Goal: Find specific page/section: Find specific page/section

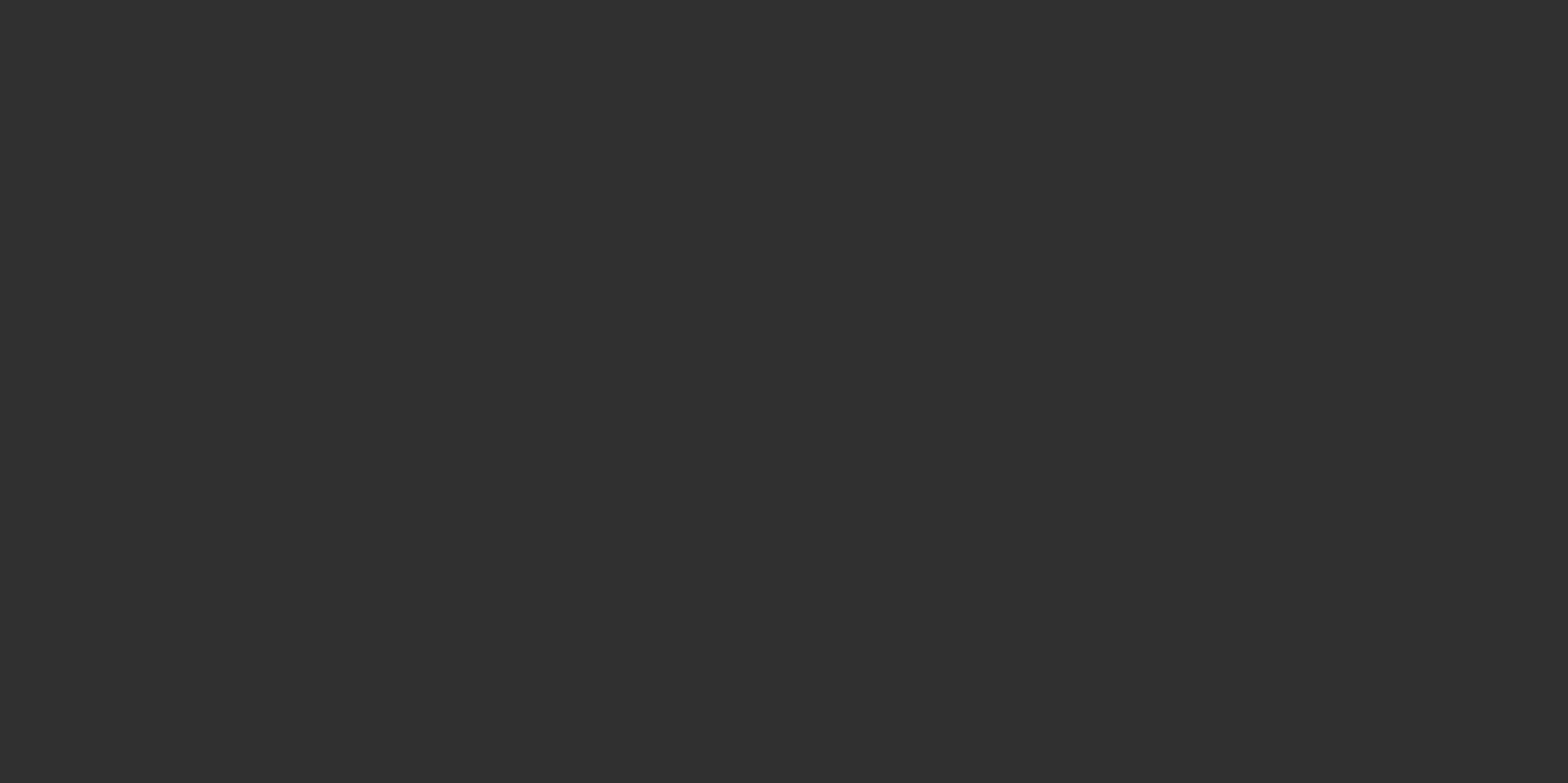
select select "10"
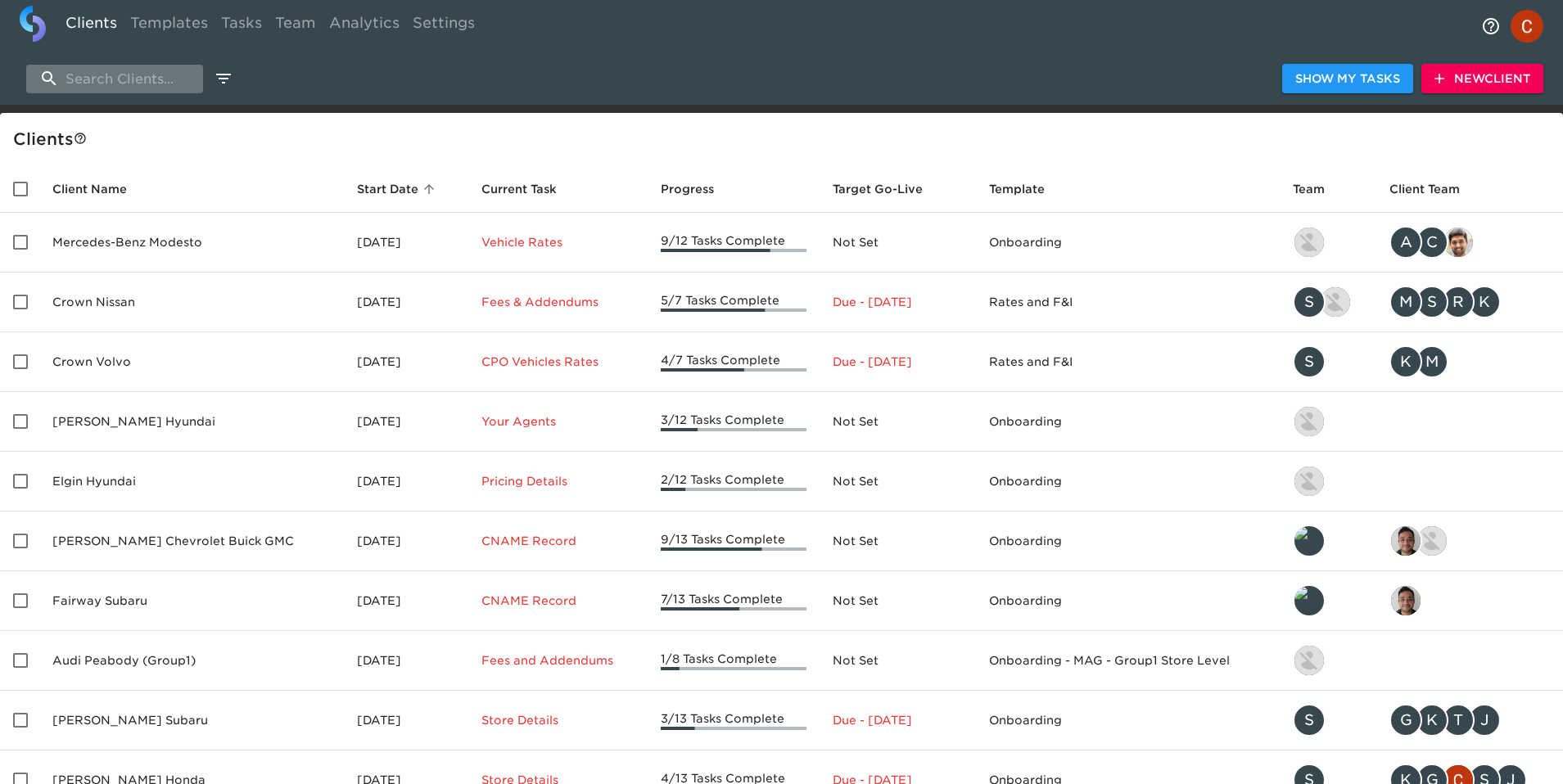
click at [89, 71] on input "search" at bounding box center [114, 79] width 177 height 29
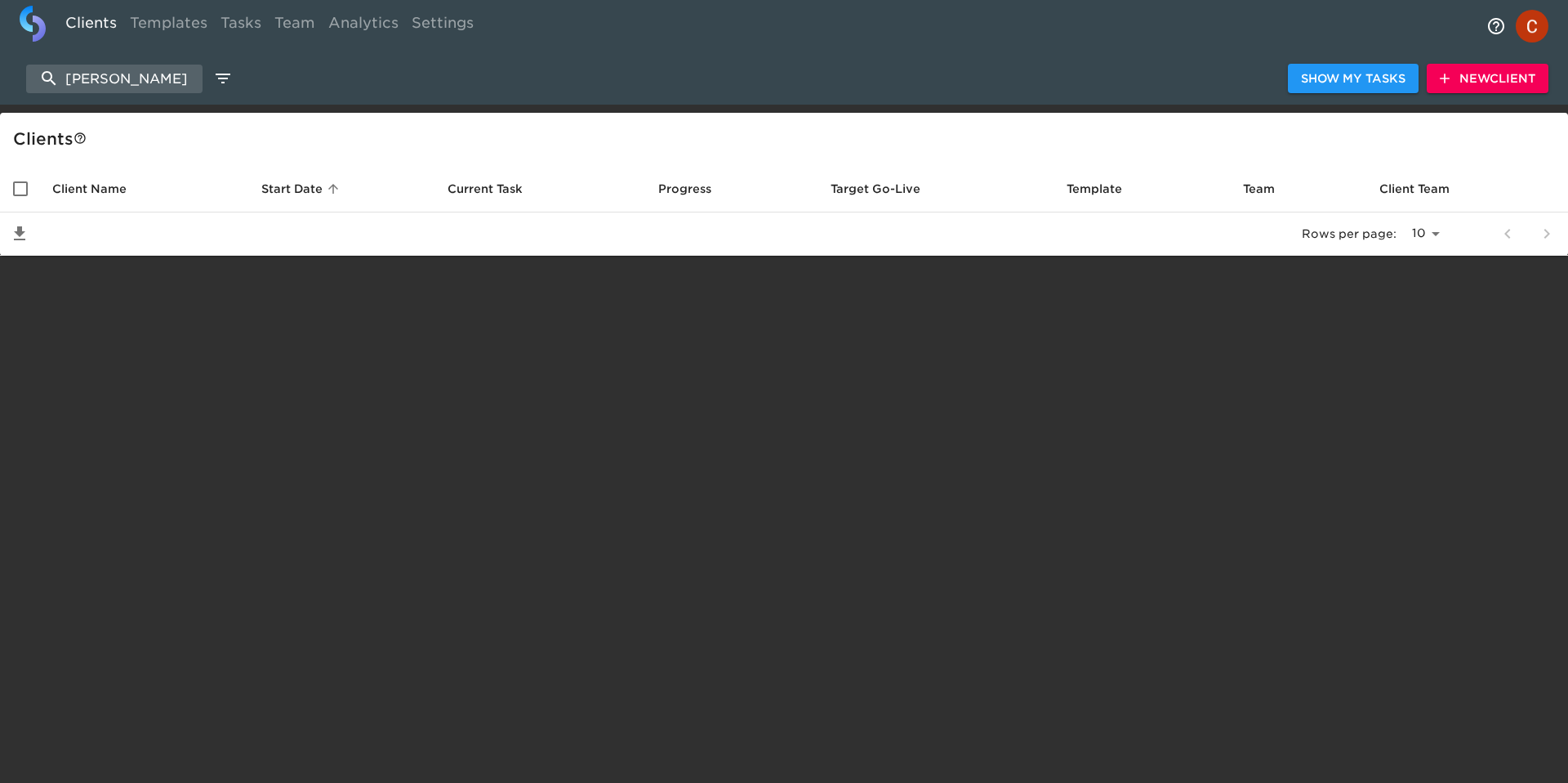
type input "mark wil"
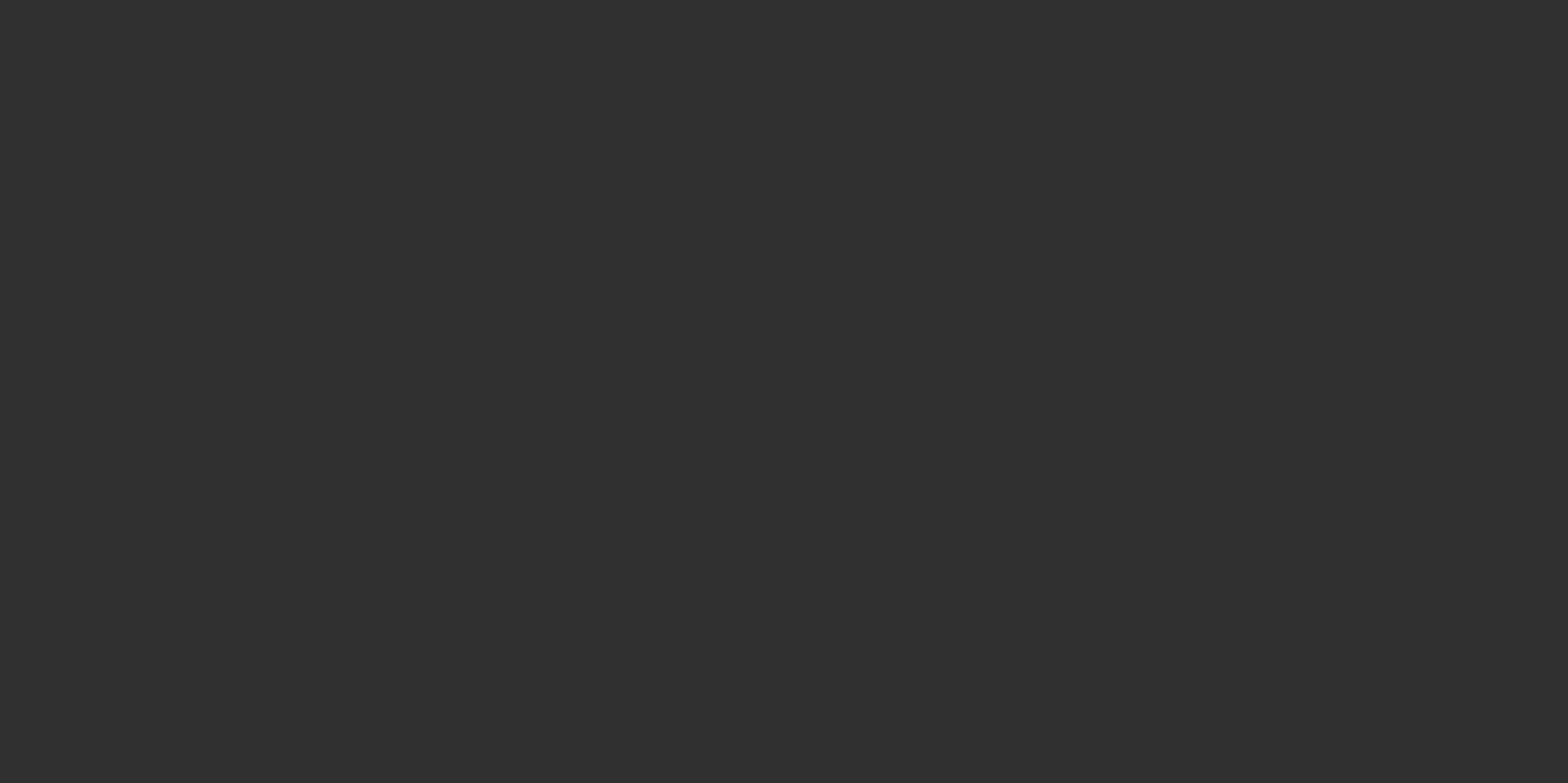
select select "10"
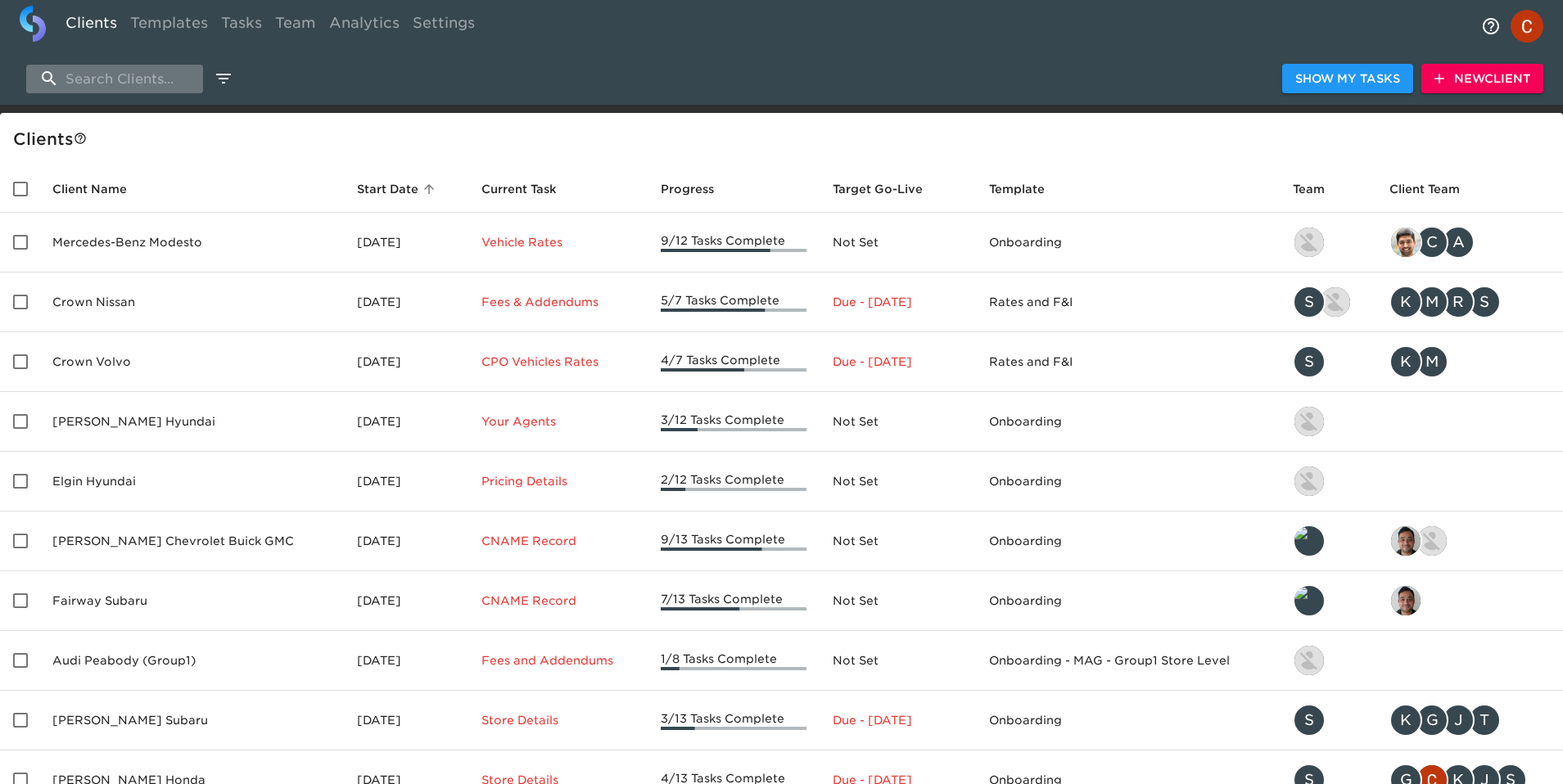
click at [82, 77] on input "search" at bounding box center [114, 79] width 177 height 29
click at [95, 80] on input "search" at bounding box center [114, 79] width 177 height 29
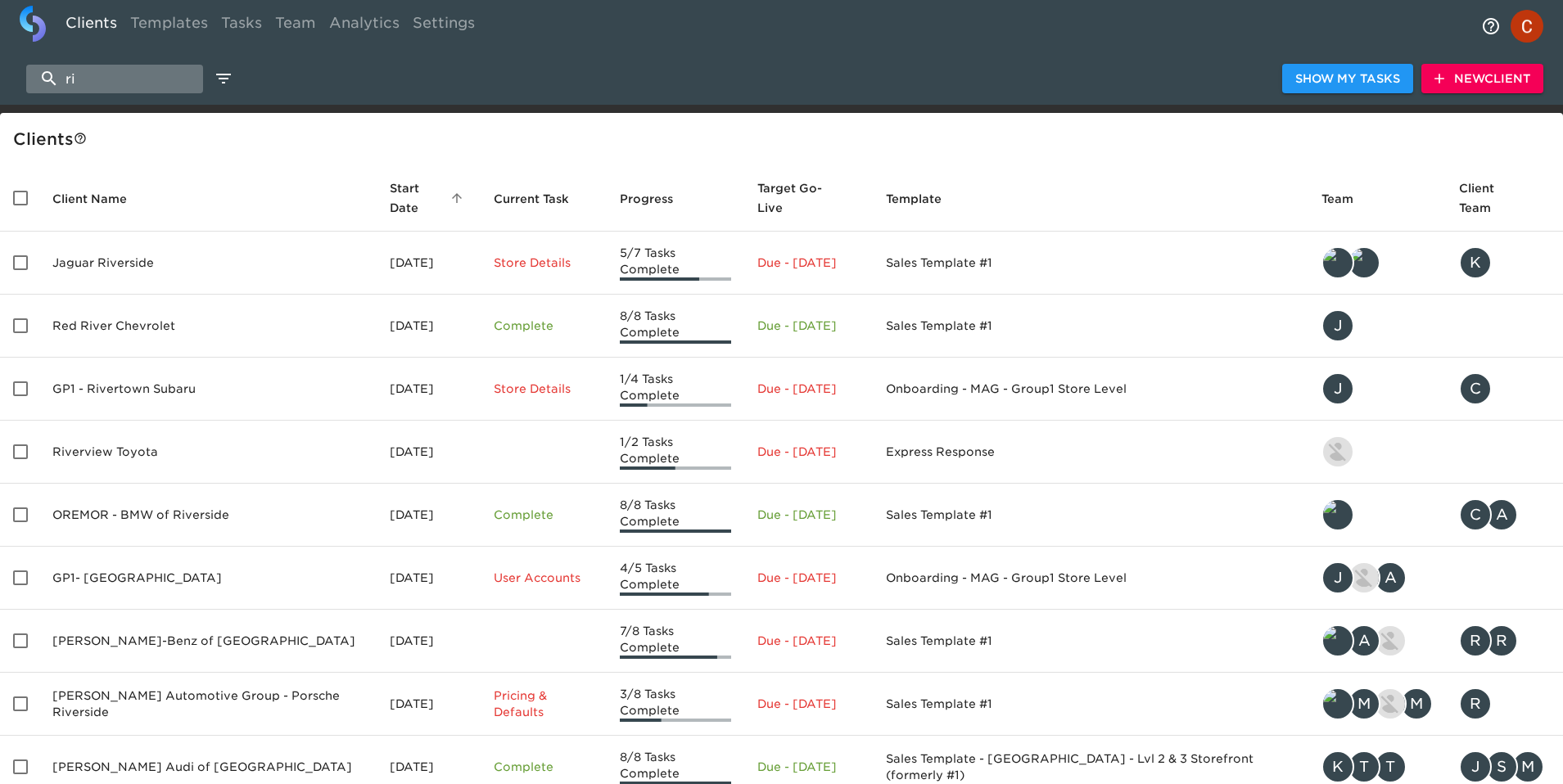
type input "r"
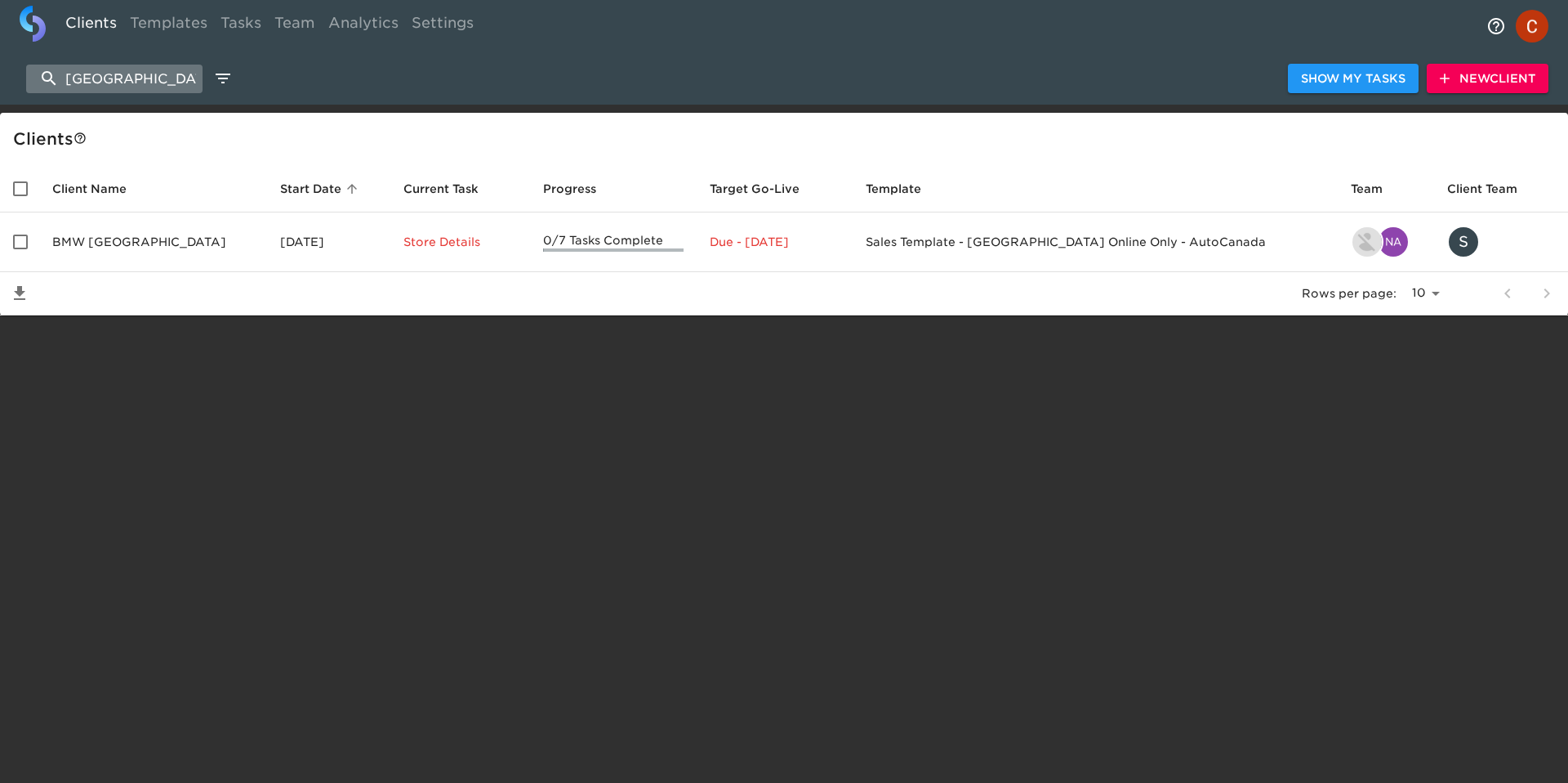
click at [123, 90] on input "[GEOGRAPHIC_DATA]" at bounding box center [114, 78] width 177 height 29
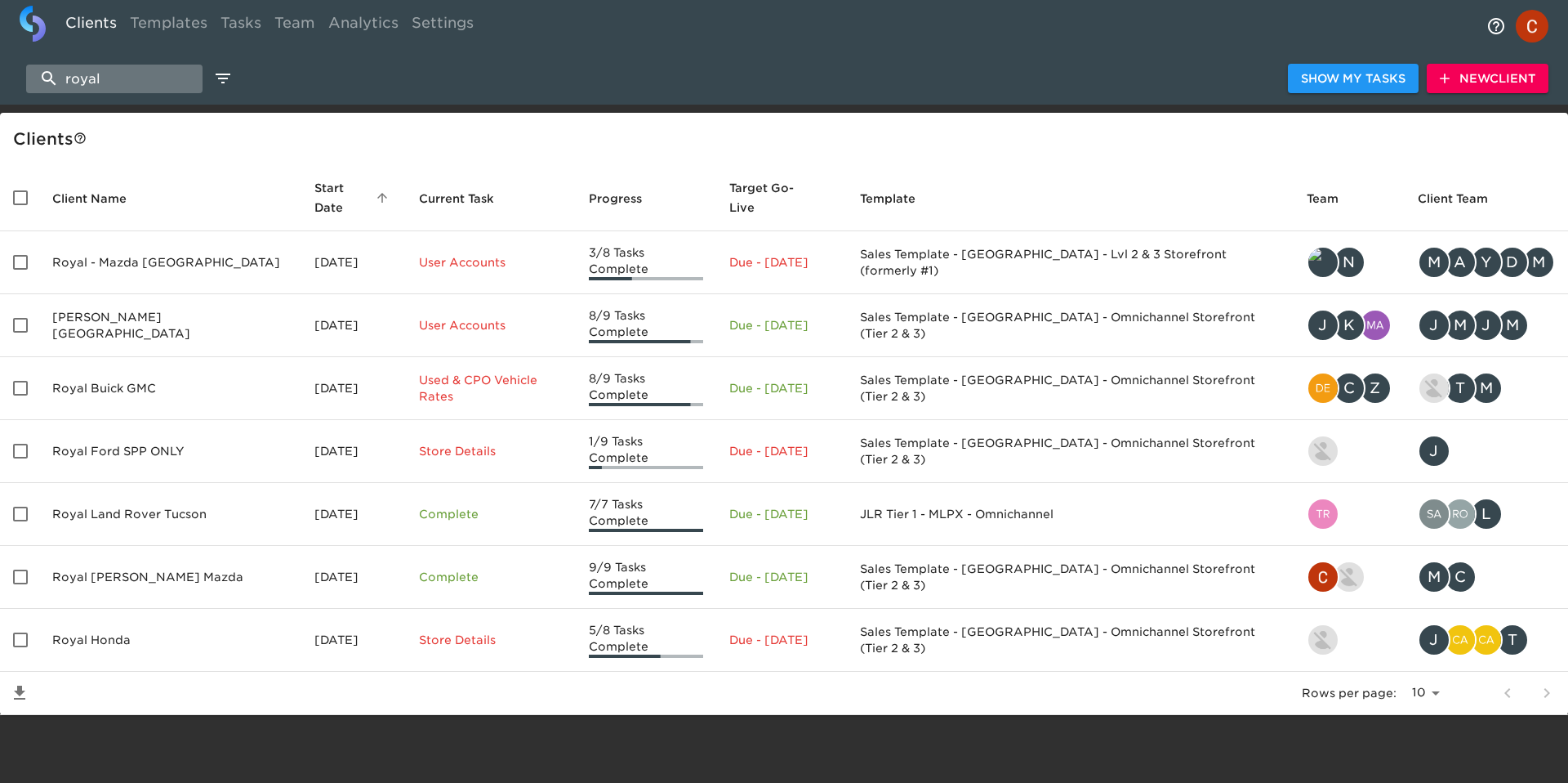
click at [127, 79] on input "royal" at bounding box center [114, 78] width 177 height 29
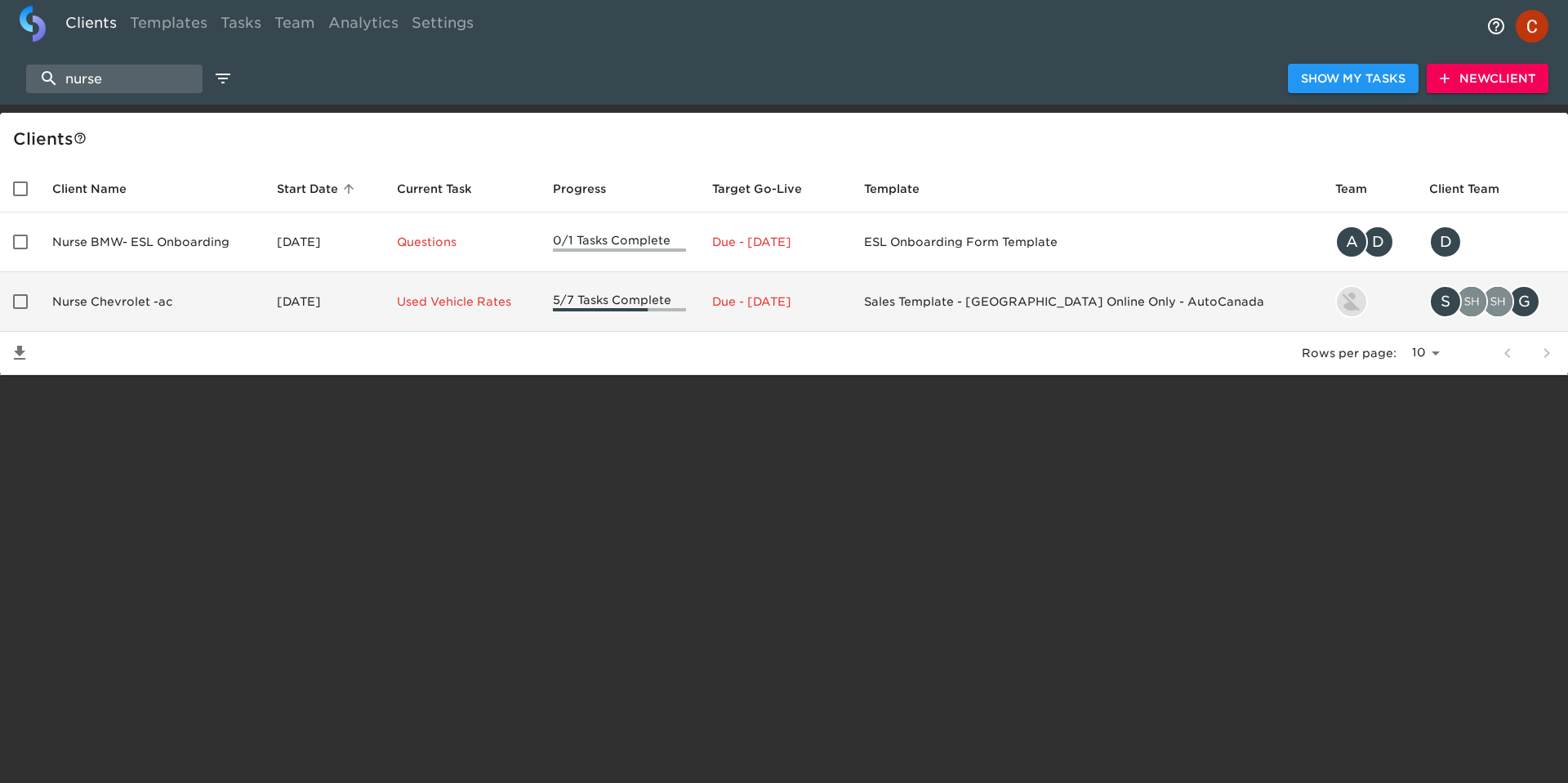
type input "nurse"
click at [126, 312] on td "Nurse Chevrolet -ac" at bounding box center [151, 302] width 225 height 60
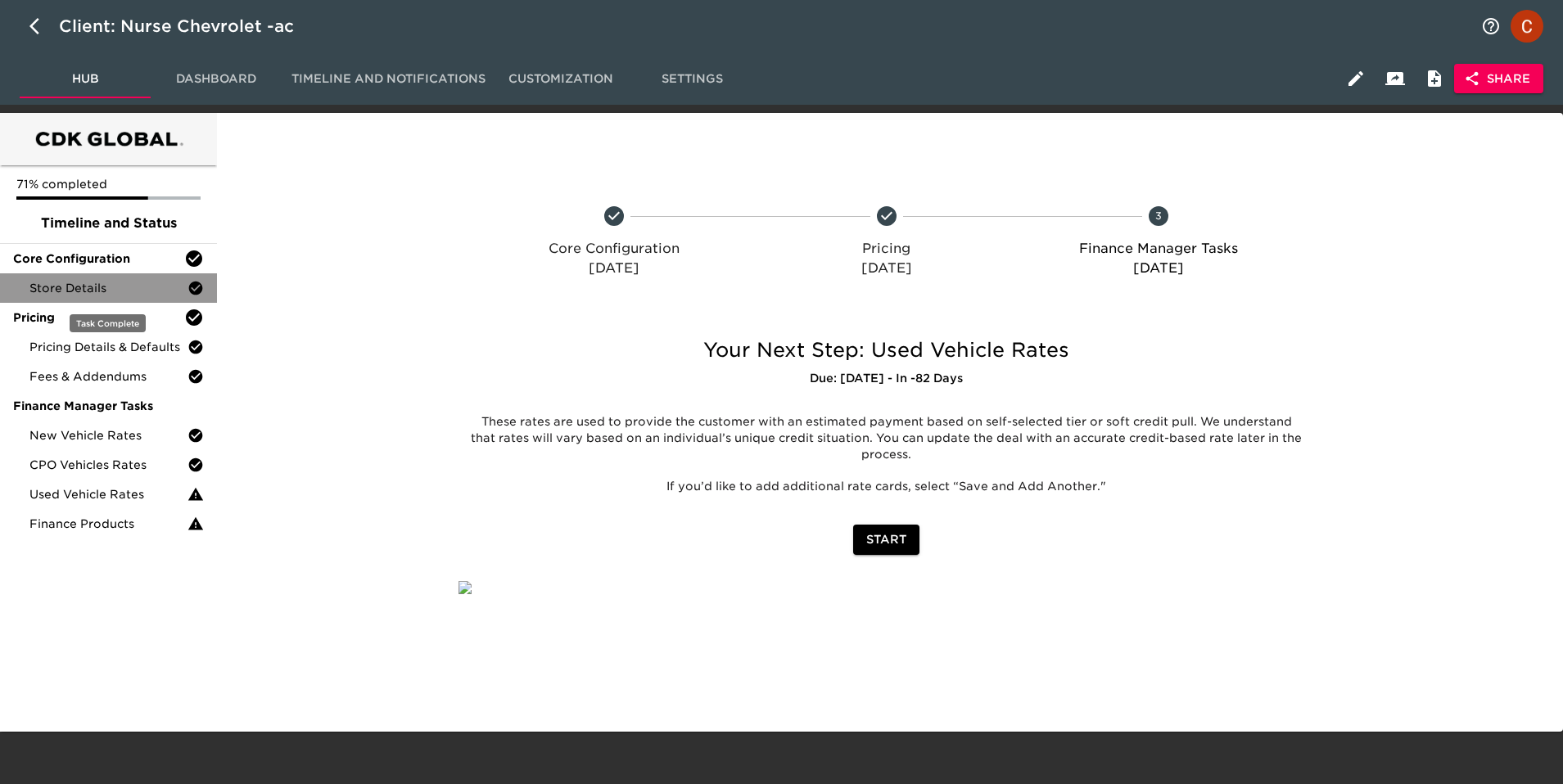
click at [70, 295] on span "Store Details" at bounding box center [108, 287] width 158 height 16
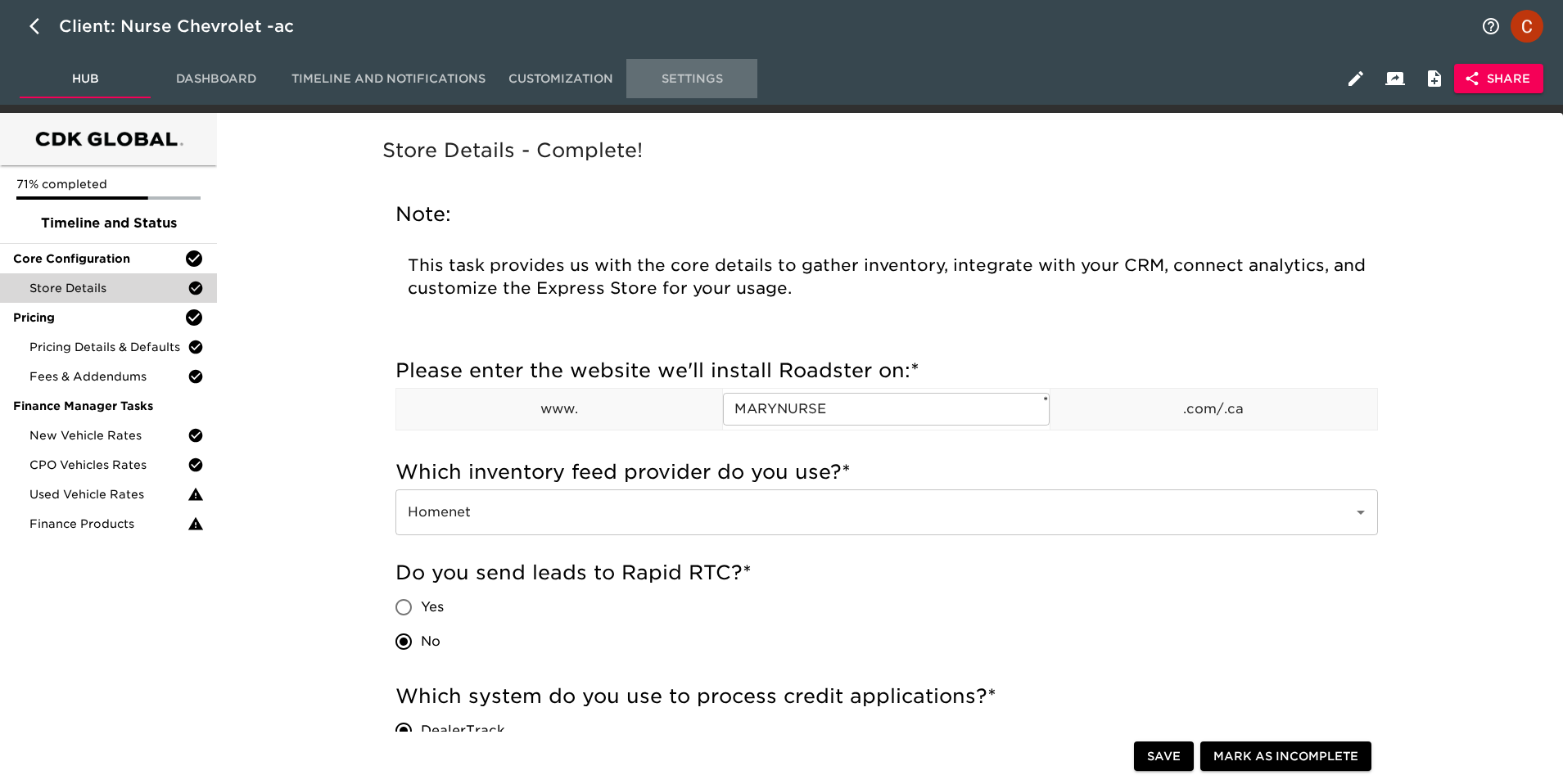
click at [706, 76] on span "Settings" at bounding box center [692, 79] width 111 height 21
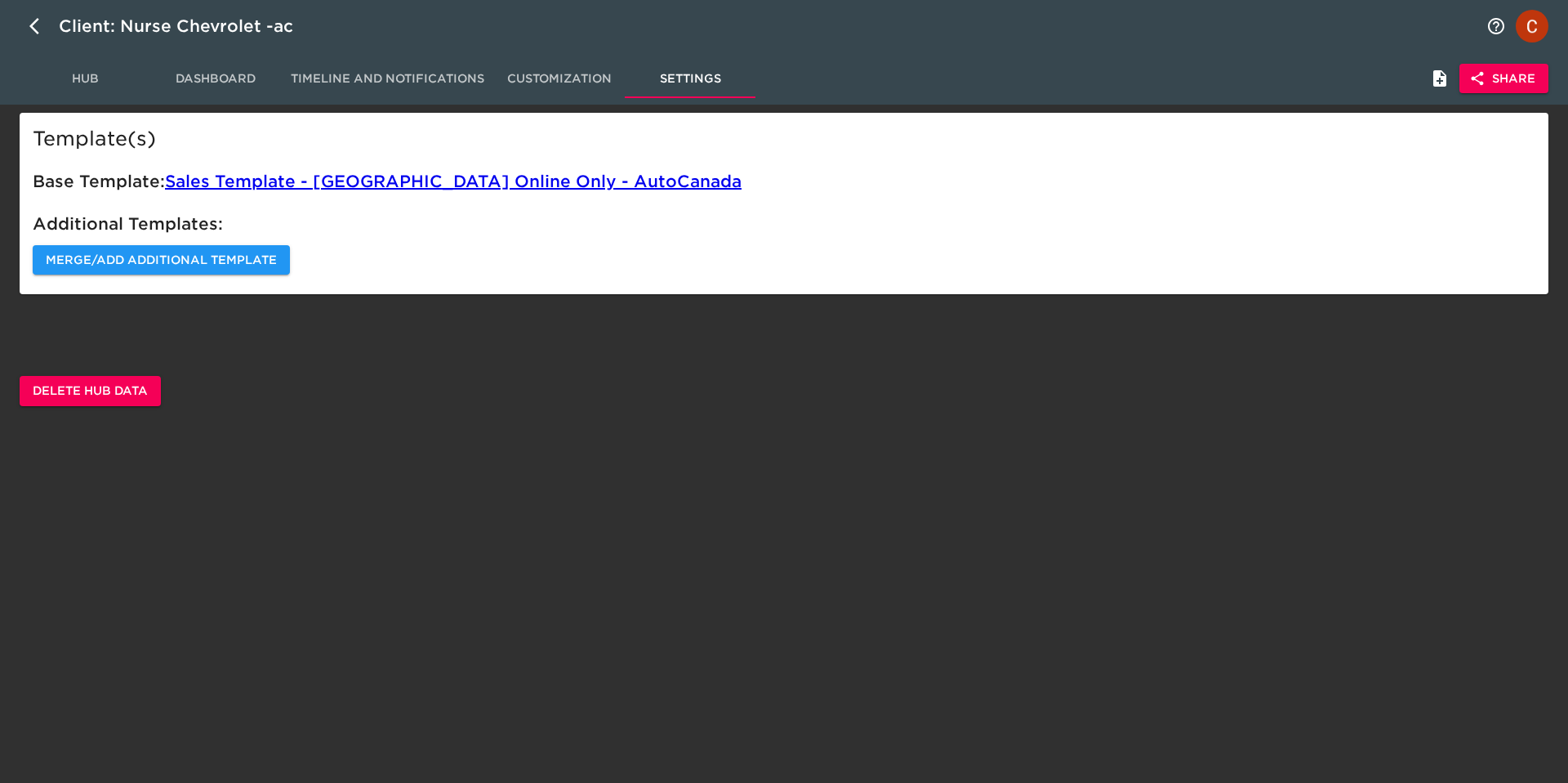
click at [64, 68] on span "Hub" at bounding box center [84, 78] width 111 height 21
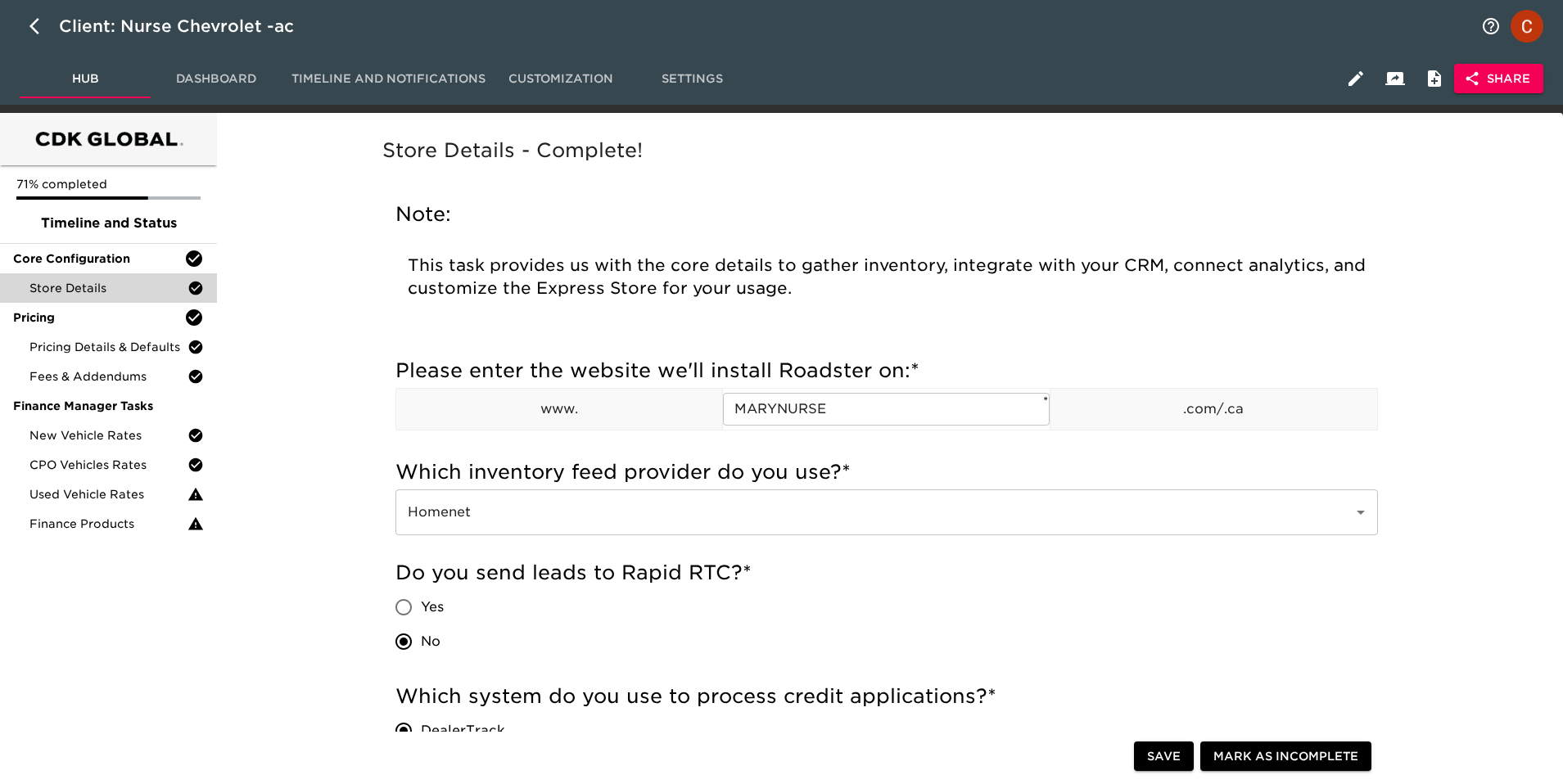
click at [1504, 81] on span "Share" at bounding box center [1497, 79] width 63 height 21
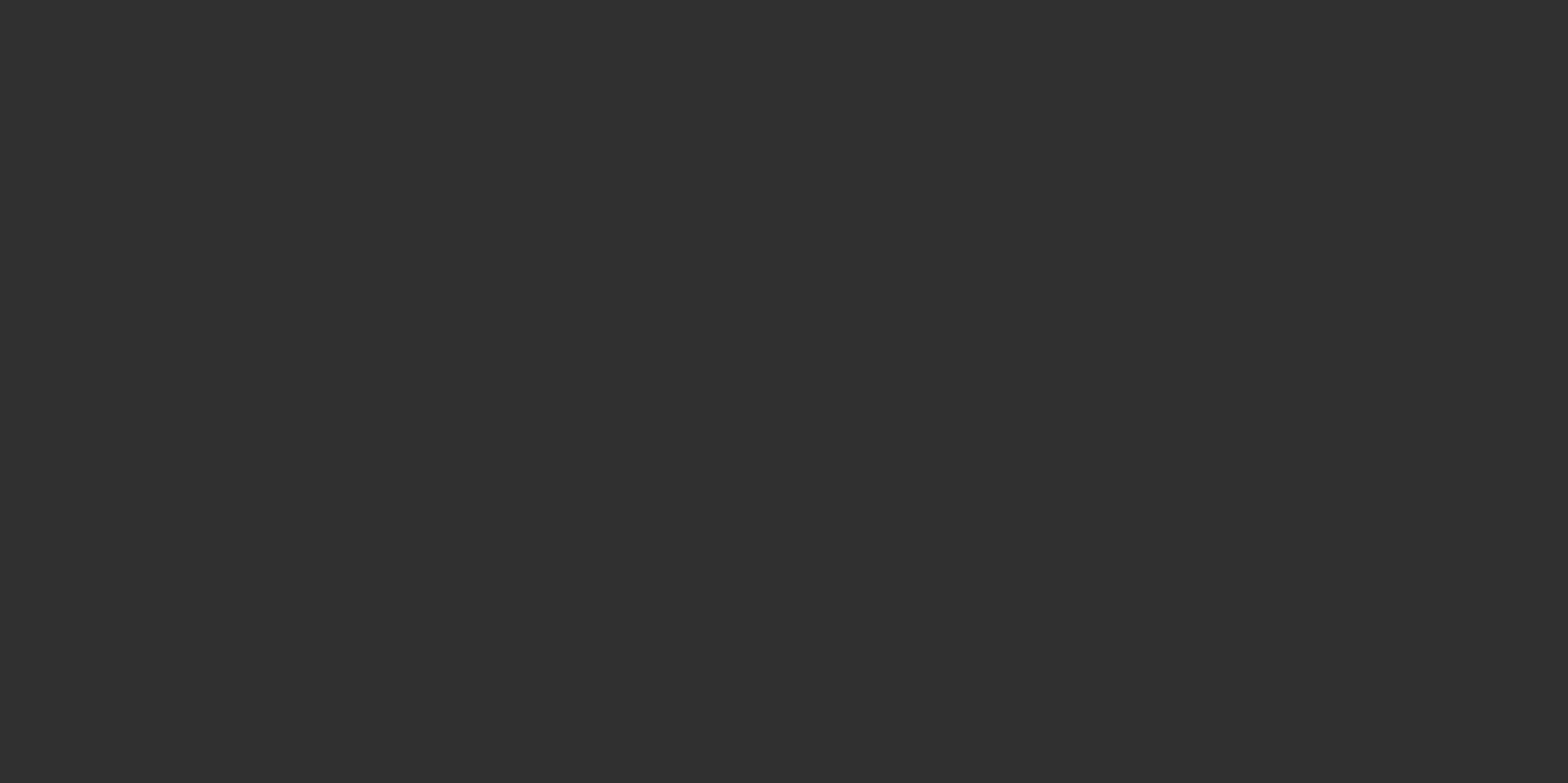
select select "10"
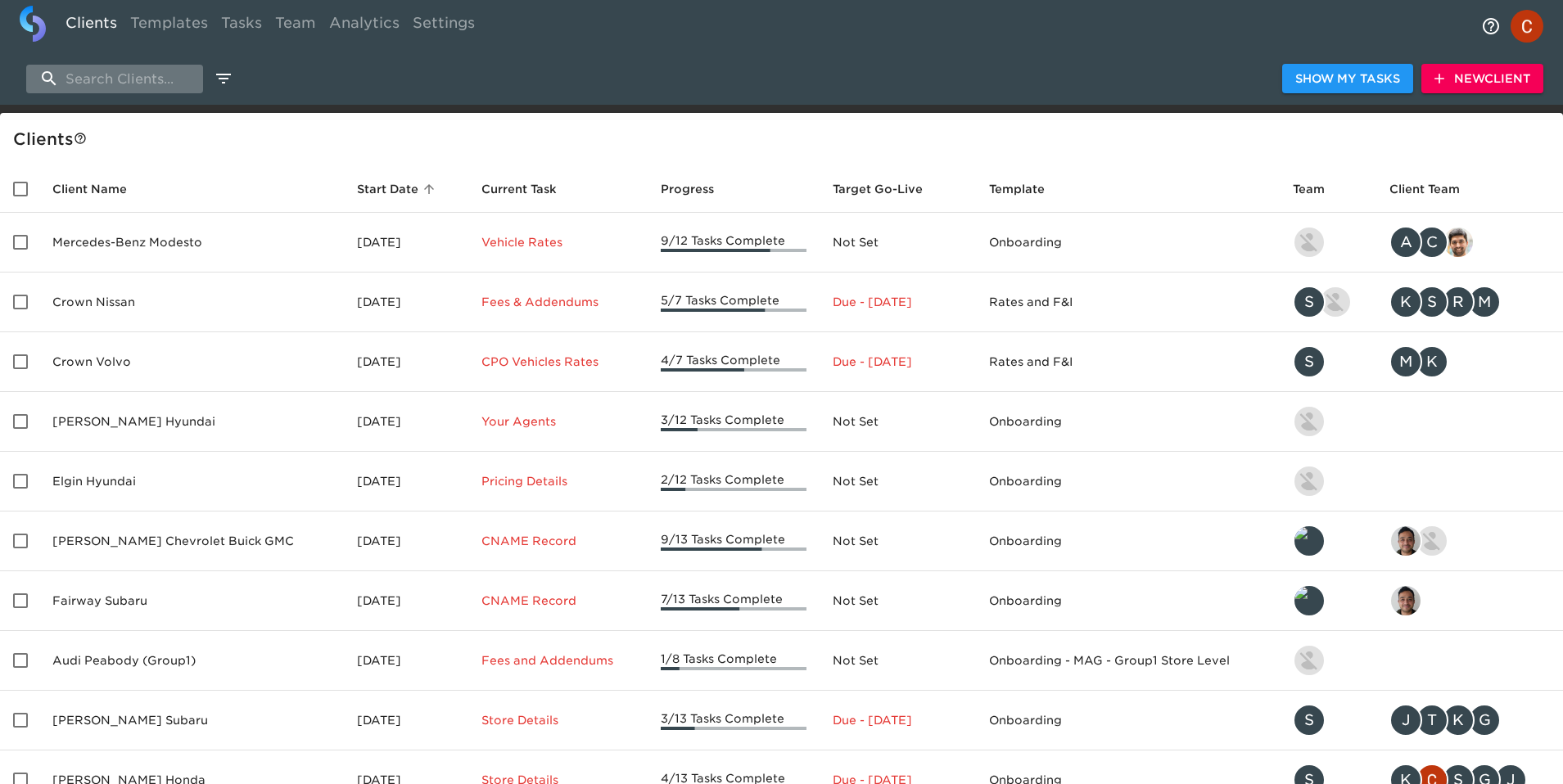
click at [103, 87] on input "search" at bounding box center [114, 79] width 177 height 29
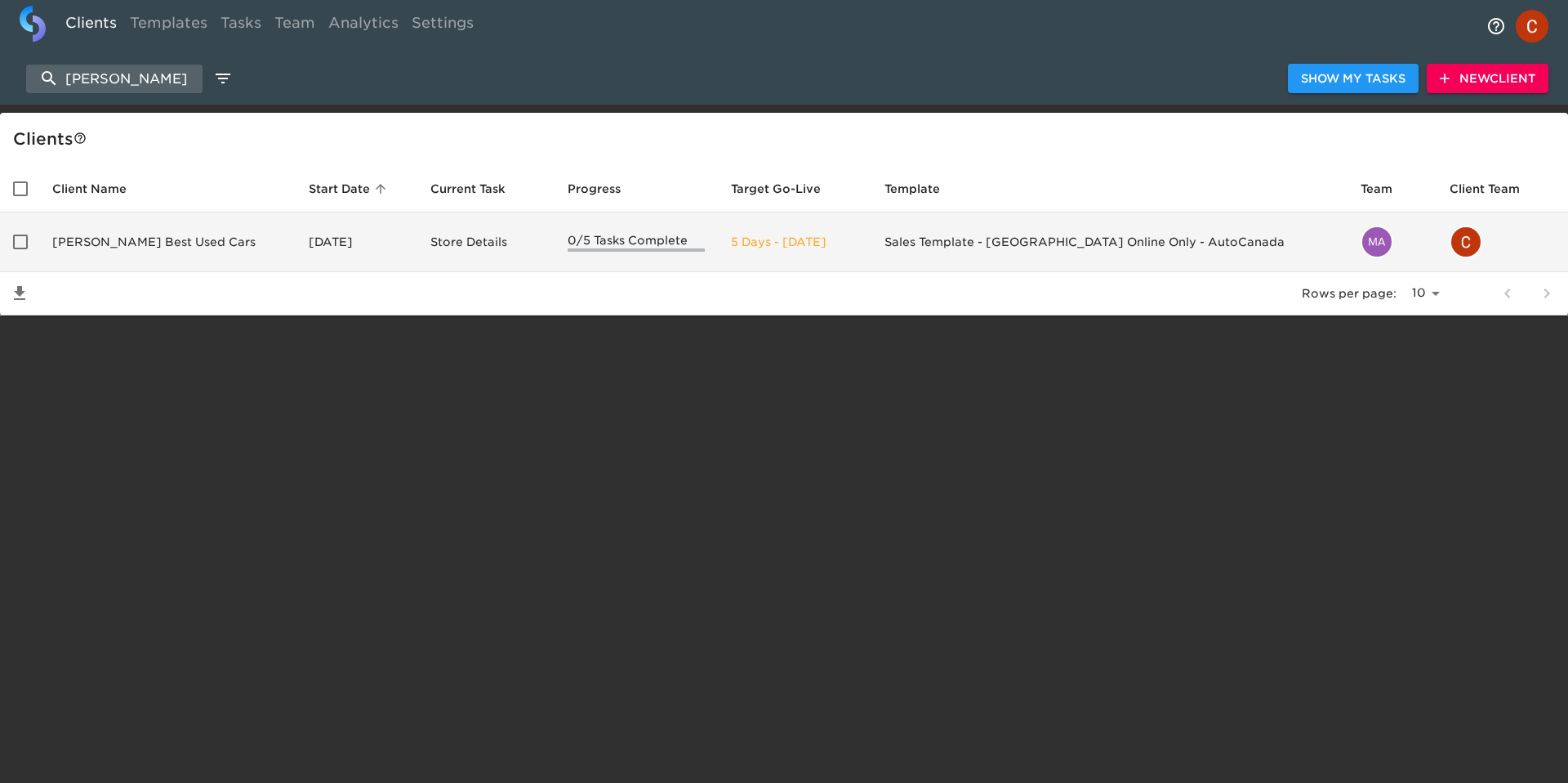
type input "mark wil"
click at [95, 238] on td "Mark Wilson's Best Used Cars" at bounding box center [167, 242] width 257 height 60
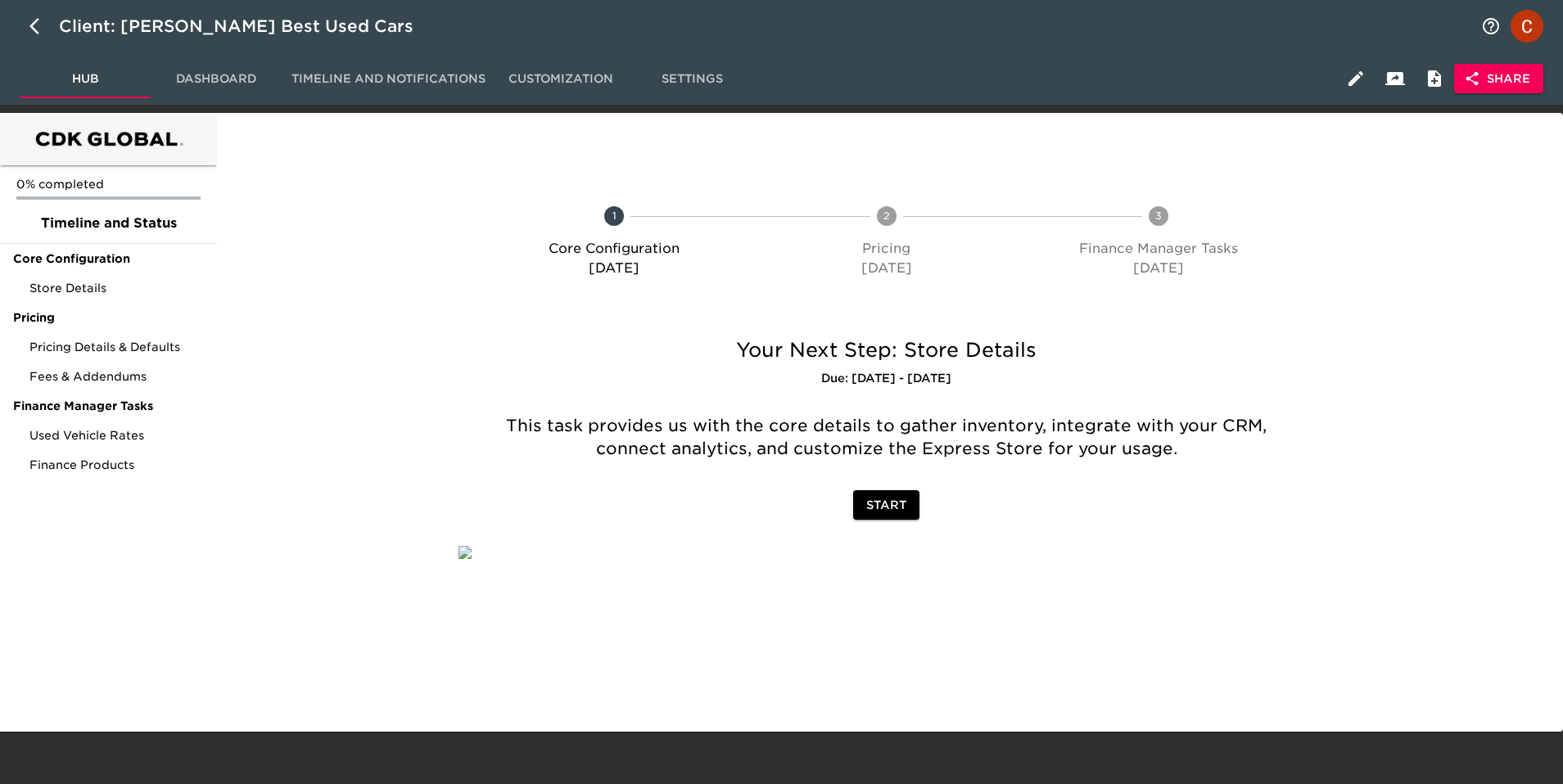
click at [716, 77] on span "Settings" at bounding box center [692, 79] width 111 height 21
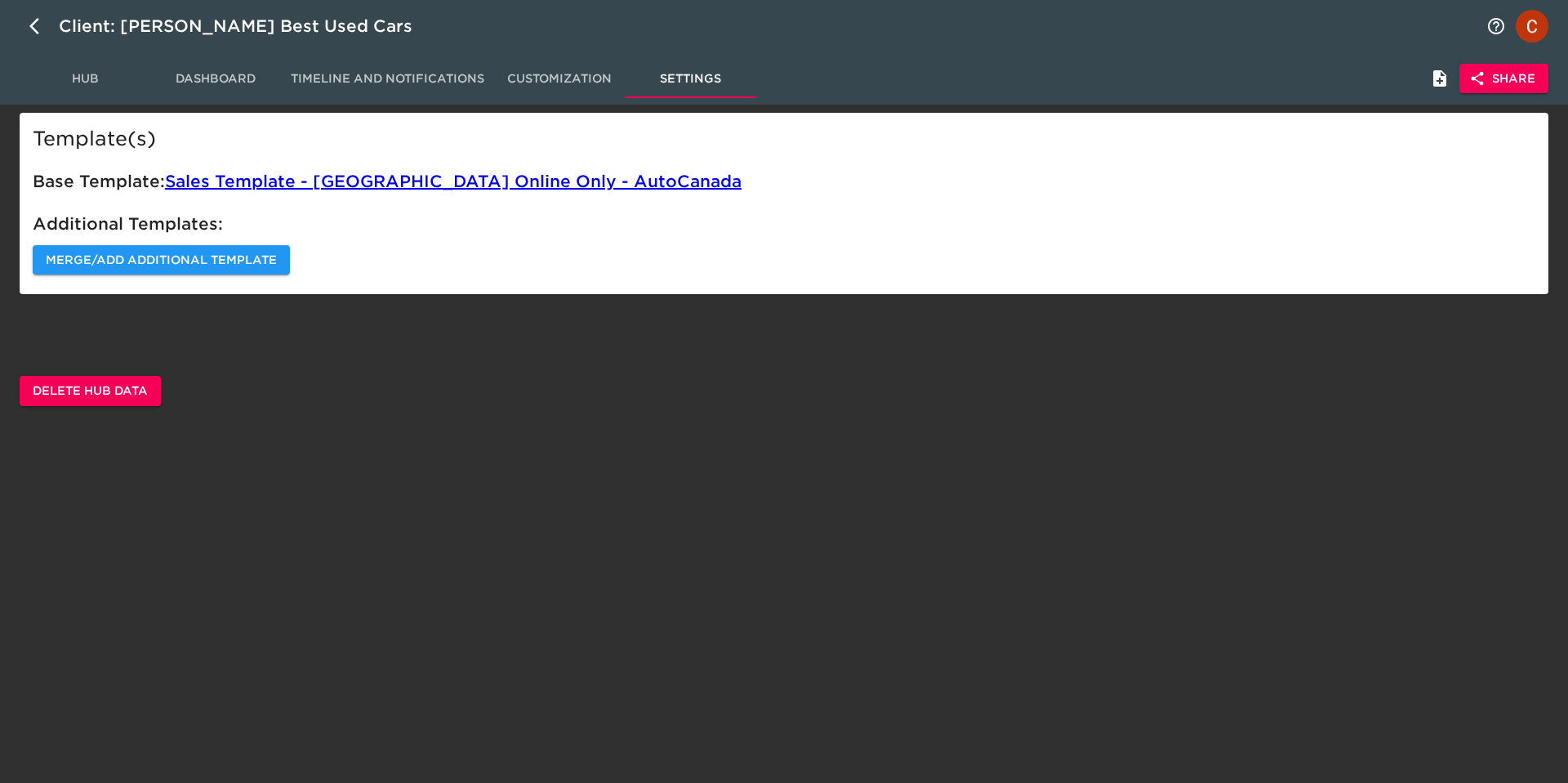
click at [49, 74] on span "Hub" at bounding box center [84, 78] width 111 height 21
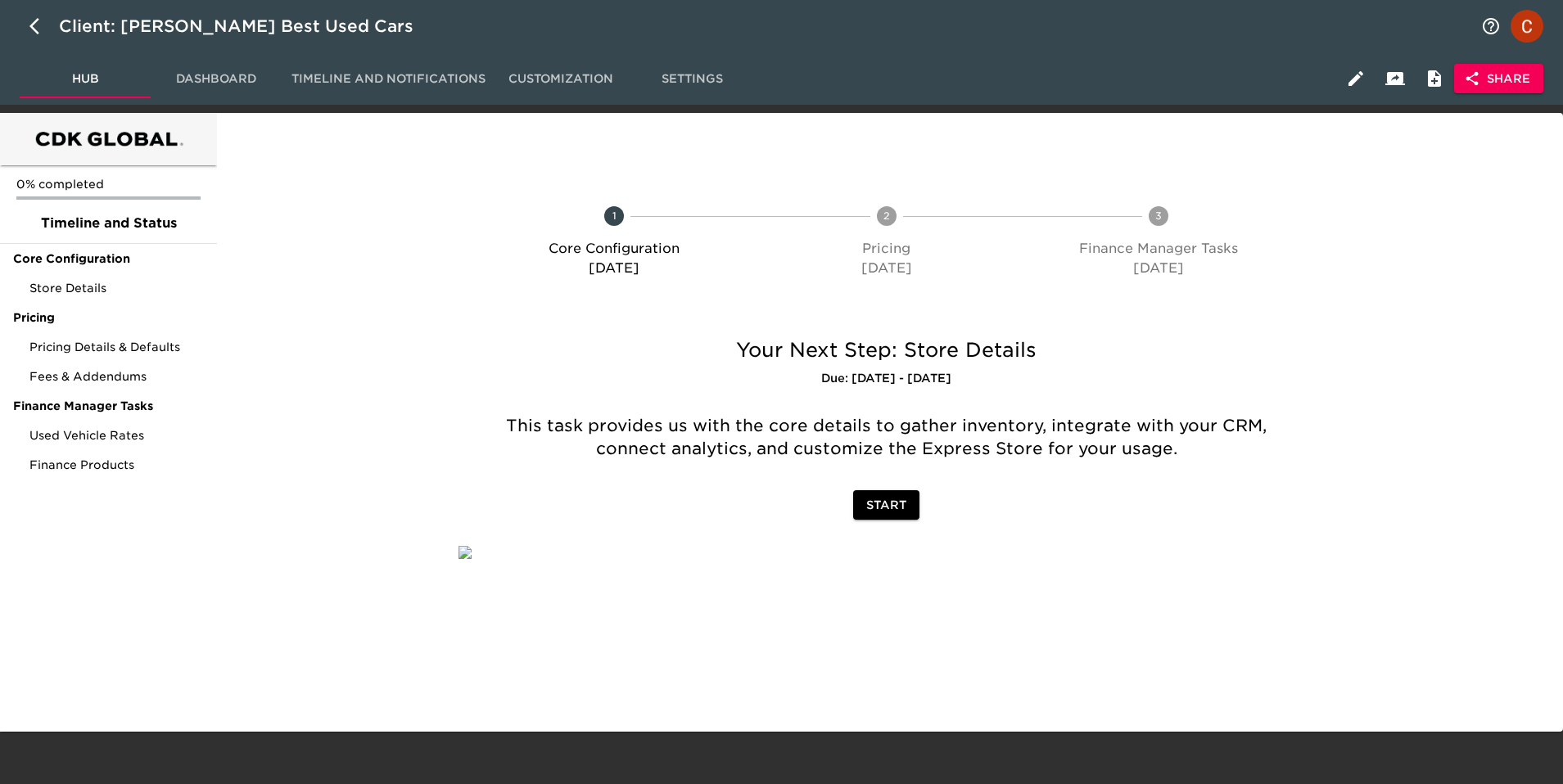
click at [202, 104] on div "Hub Dashboard Timeline and Notifications Customization Settings Share" at bounding box center [782, 79] width 1563 height 52
